Goal: Transaction & Acquisition: Book appointment/travel/reservation

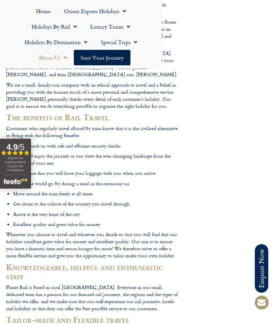
scroll to position [205, 0]
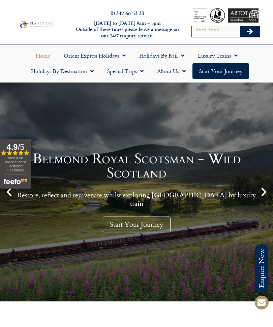
click at [79, 73] on link "Holidays by Destination" at bounding box center [62, 70] width 76 height 15
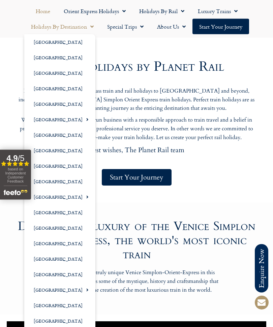
scroll to position [270, 0]
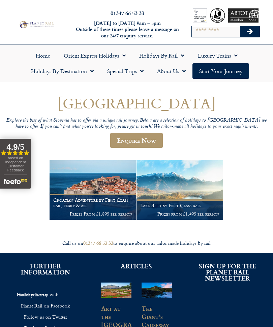
click at [94, 73] on span "Menu" at bounding box center [90, 71] width 7 height 12
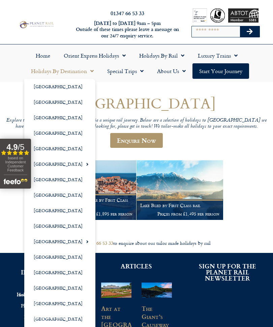
click at [206, 33] on input "Search" at bounding box center [216, 31] width 48 height 11
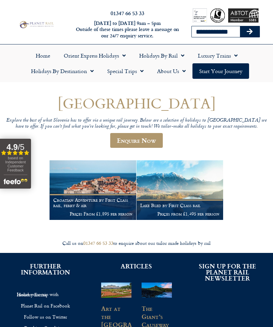
type input "**********"
click at [253, 33] on button "Search" at bounding box center [250, 31] width 20 height 11
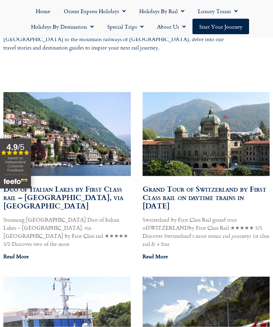
scroll to position [228, 0]
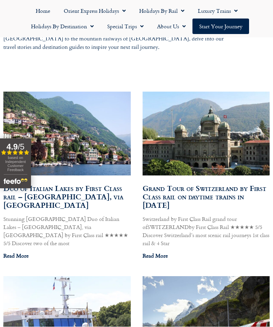
click at [204, 194] on link "Grand Tour of Switzerland by First Class rail on daytime trains in 2024" at bounding box center [204, 197] width 124 height 28
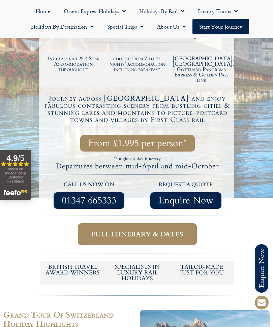
scroll to position [168, 0]
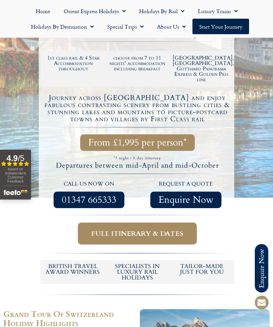
click at [132, 230] on span "Full itinerary & dates" at bounding box center [137, 234] width 92 height 8
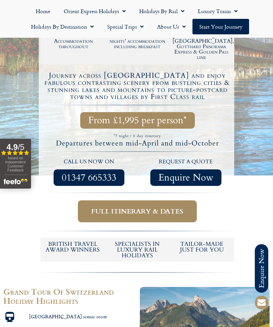
scroll to position [191, 0]
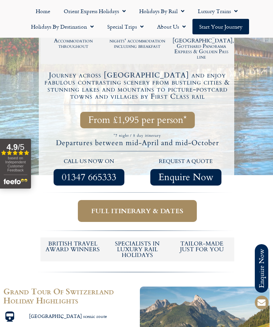
click at [135, 207] on span "Full itinerary & dates" at bounding box center [137, 211] width 92 height 8
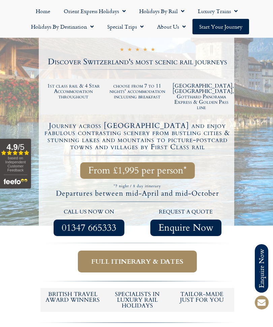
scroll to position [139, 0]
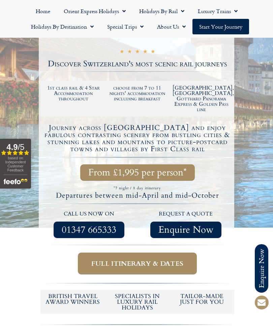
click at [171, 168] on span "From £1,995 per person*" at bounding box center [137, 172] width 98 height 8
click at [155, 259] on span "Full itinerary & dates" at bounding box center [137, 263] width 92 height 8
click at [153, 259] on span "Full itinerary & dates" at bounding box center [137, 263] width 92 height 8
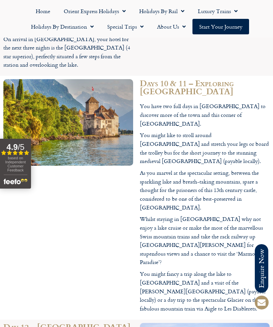
scroll to position [3340, 0]
